Goal: Navigation & Orientation: Find specific page/section

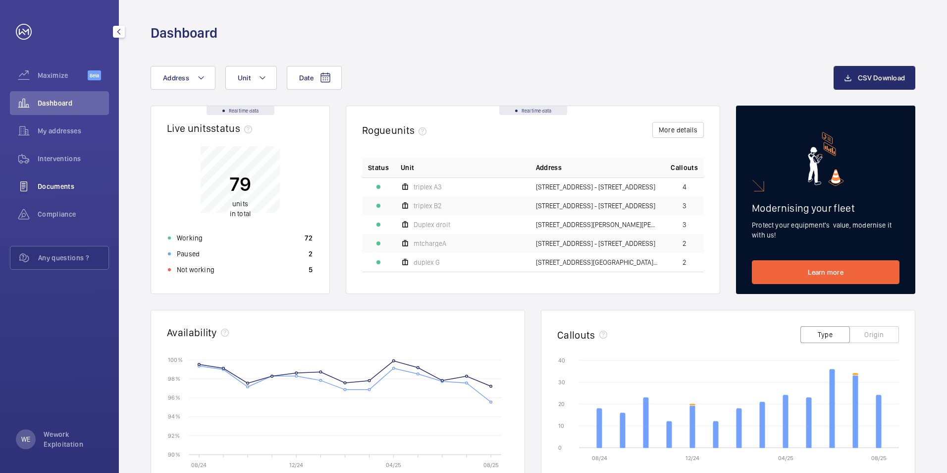
click at [65, 186] on span "Documents" at bounding box center [73, 186] width 71 height 10
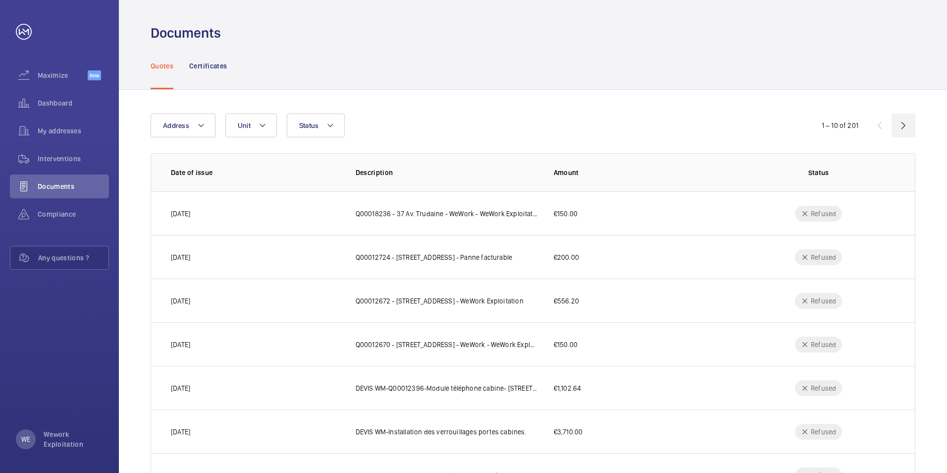
click at [905, 128] on wm-front-icon-button at bounding box center [904, 125] width 24 height 24
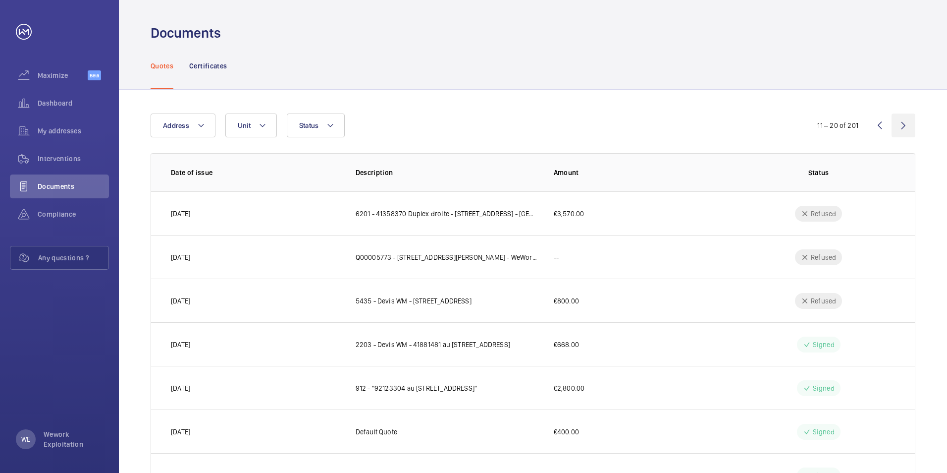
click at [903, 126] on wm-front-icon-button at bounding box center [904, 125] width 24 height 24
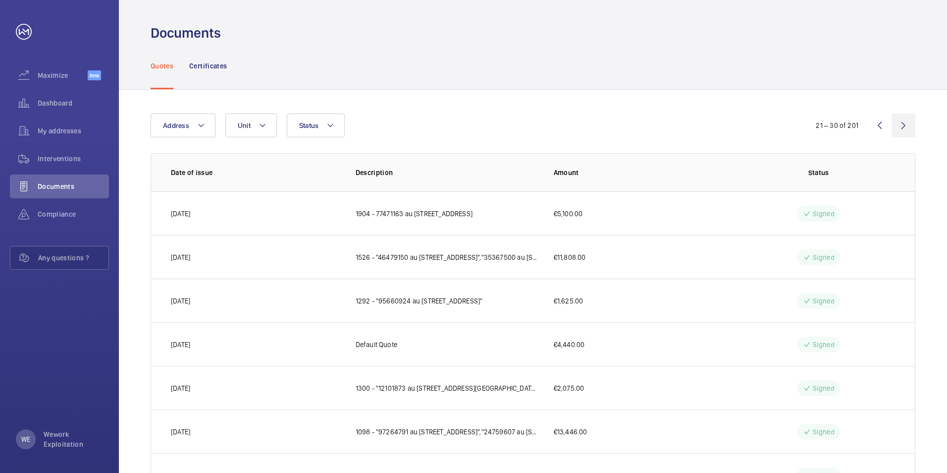
click at [903, 125] on wm-front-icon-button at bounding box center [904, 125] width 24 height 24
